Goal: Transaction & Acquisition: Purchase product/service

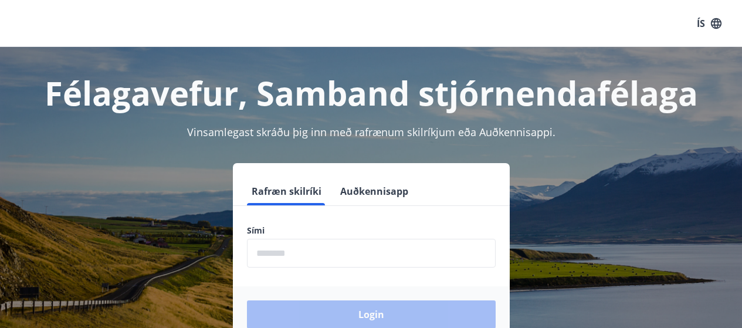
click at [306, 249] on input "phone" at bounding box center [371, 253] width 249 height 29
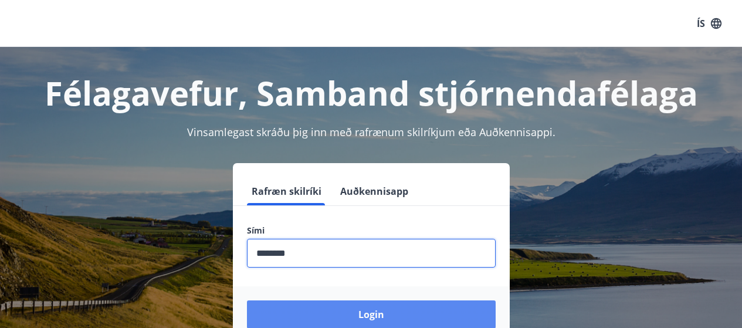
type input "********"
click at [317, 315] on button "Login" at bounding box center [371, 314] width 249 height 28
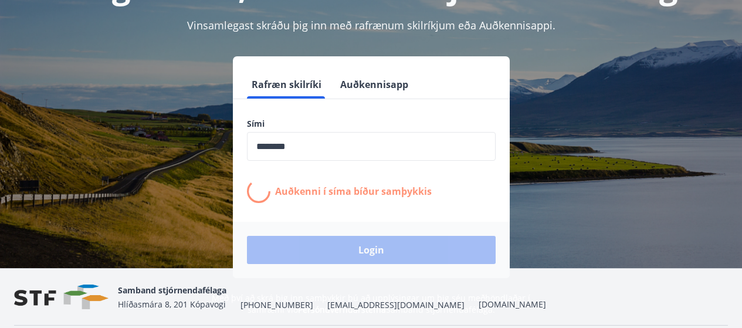
scroll to position [103, 0]
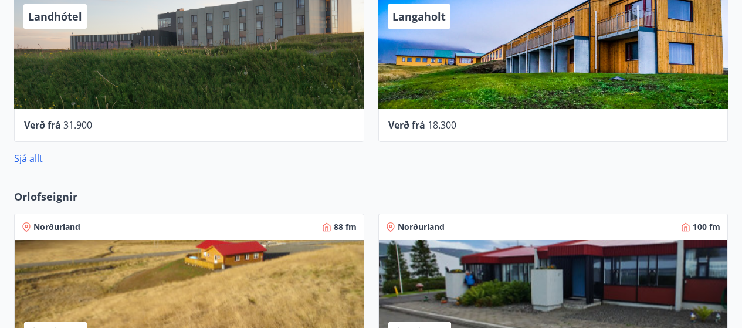
scroll to position [751, 0]
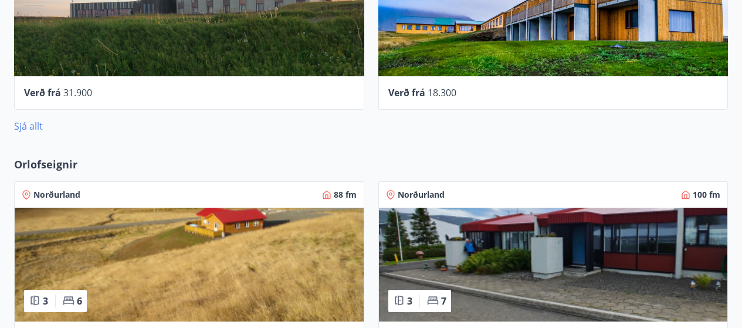
click at [30, 125] on link "Sjá allt" at bounding box center [28, 126] width 29 height 13
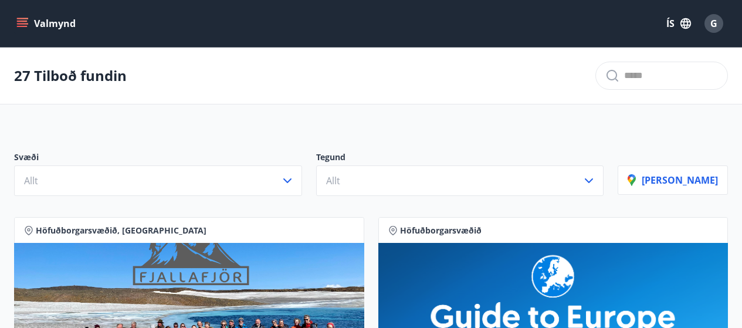
click at [26, 19] on icon "menu" at bounding box center [22, 24] width 12 height 12
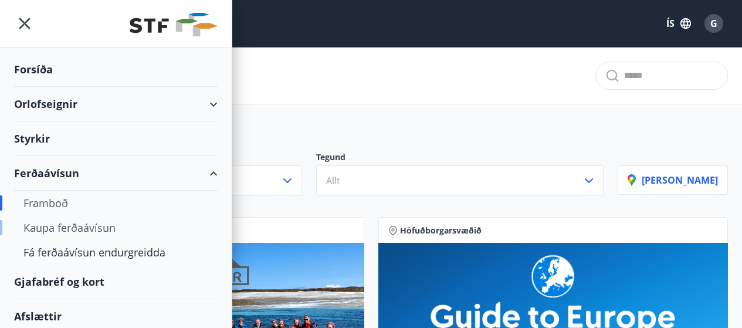
click at [62, 223] on div "Kaupa ferðaávísun" at bounding box center [115, 227] width 185 height 25
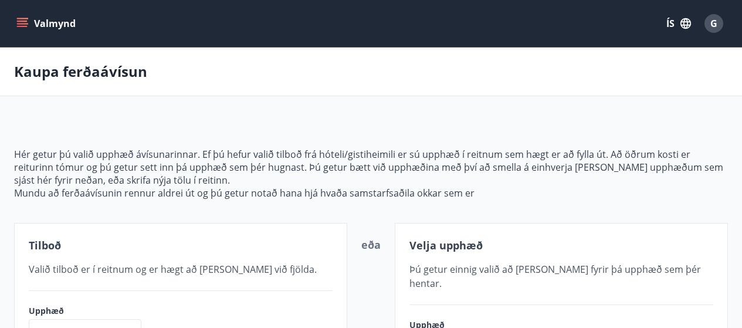
click at [20, 21] on icon "menu" at bounding box center [22, 21] width 11 height 1
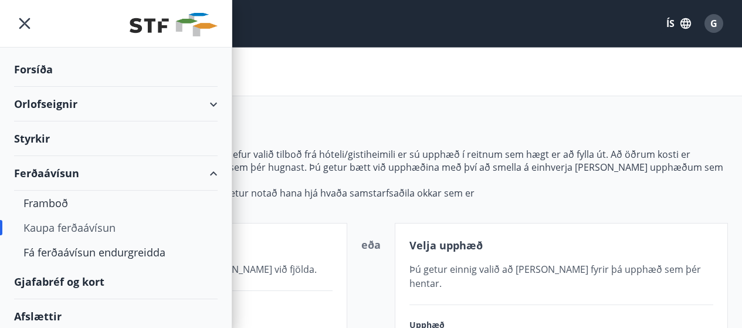
click at [42, 280] on div "Gjafabréf og kort" at bounding box center [115, 281] width 203 height 35
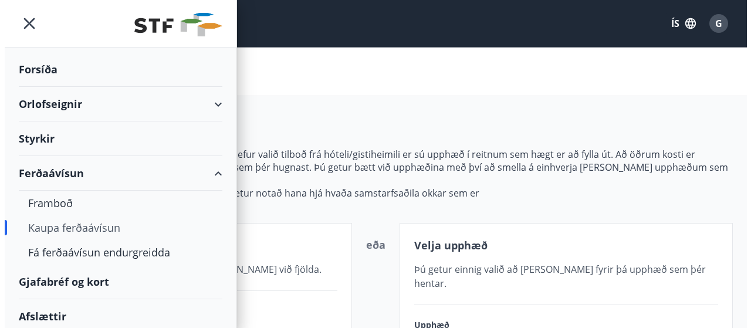
scroll to position [74, 0]
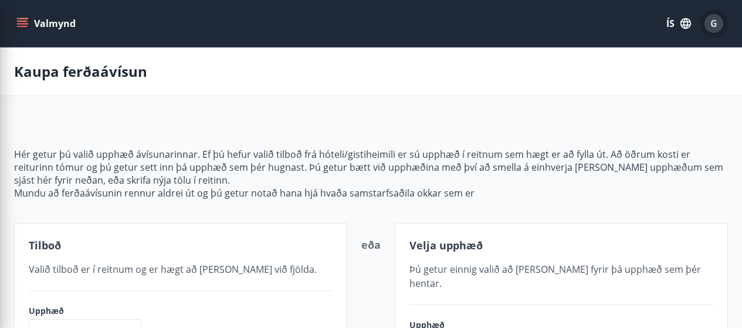
click at [714, 20] on span "G" at bounding box center [713, 23] width 7 height 13
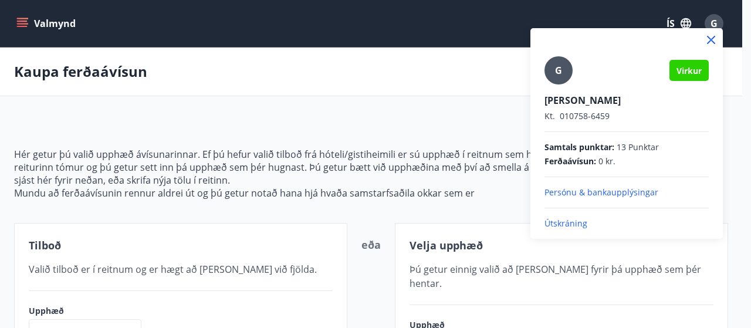
click at [562, 220] on p "Útskráning" at bounding box center [626, 224] width 164 height 12
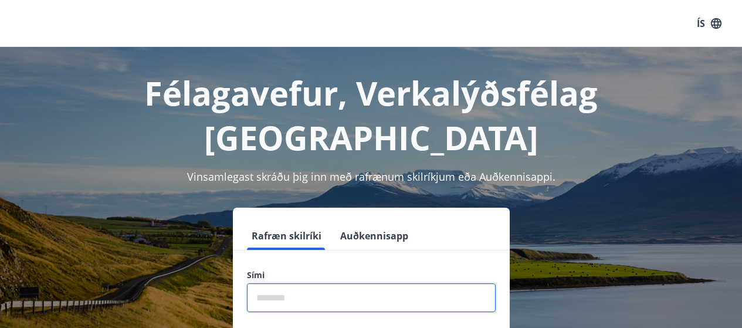
click at [371, 283] on input "phone" at bounding box center [371, 297] width 249 height 29
type input "********"
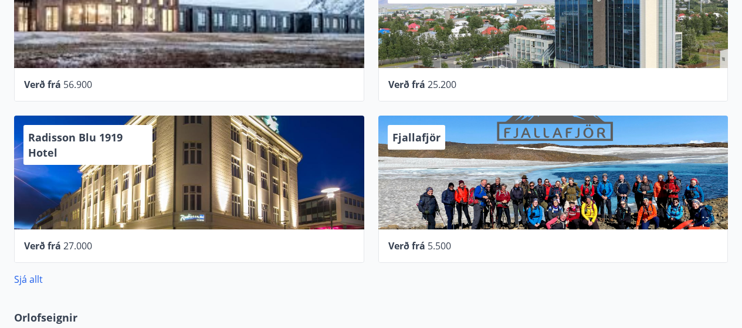
scroll to position [797, 0]
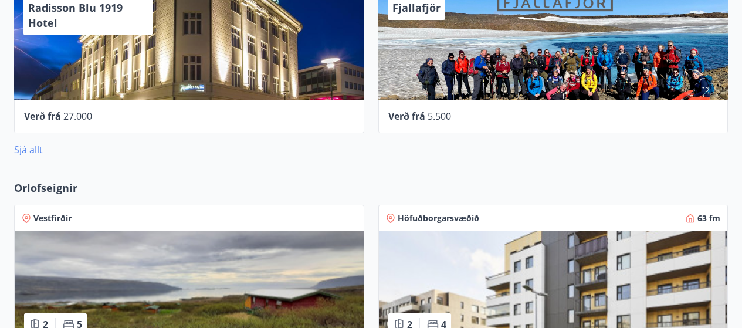
click at [36, 150] on link "Sjá allt" at bounding box center [28, 149] width 29 height 13
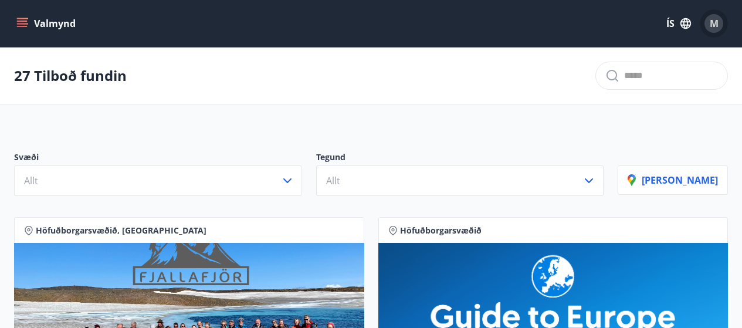
click at [711, 19] on span "M" at bounding box center [714, 23] width 9 height 13
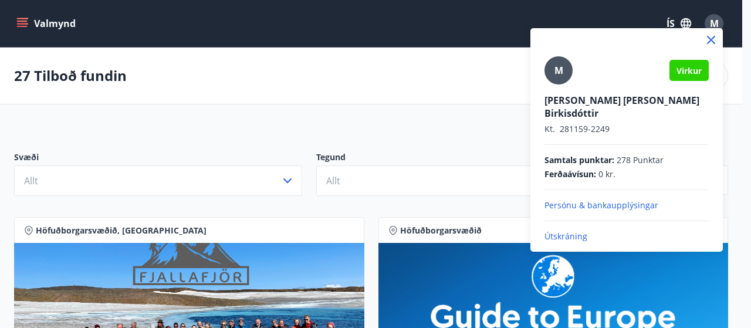
click at [557, 230] on p "Útskráning" at bounding box center [626, 236] width 164 height 12
